Goal: Task Accomplishment & Management: Manage account settings

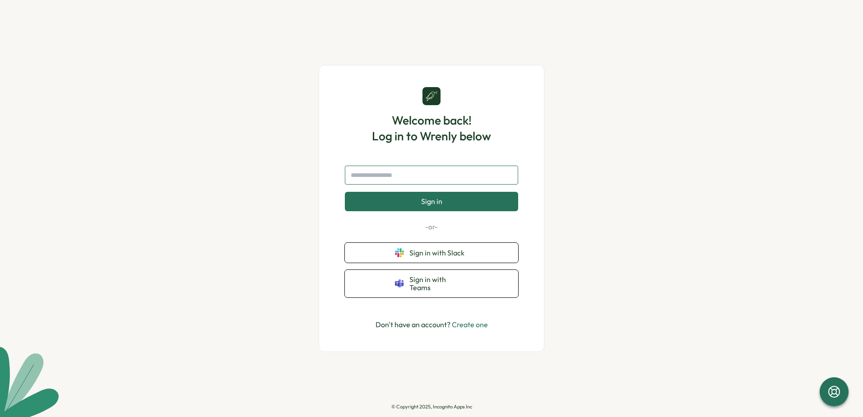
click at [435, 179] on input "text" at bounding box center [431, 175] width 173 height 19
type input "**********"
click at [434, 204] on span "Sign in" at bounding box center [431, 201] width 21 height 8
